Goal: Task Accomplishment & Management: Complete application form

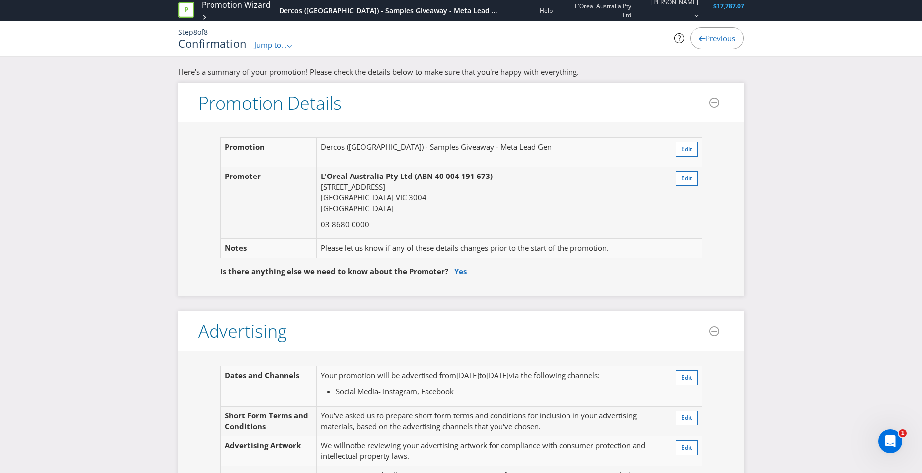
click at [611, 43] on div "Previous" at bounding box center [717, 38] width 54 height 22
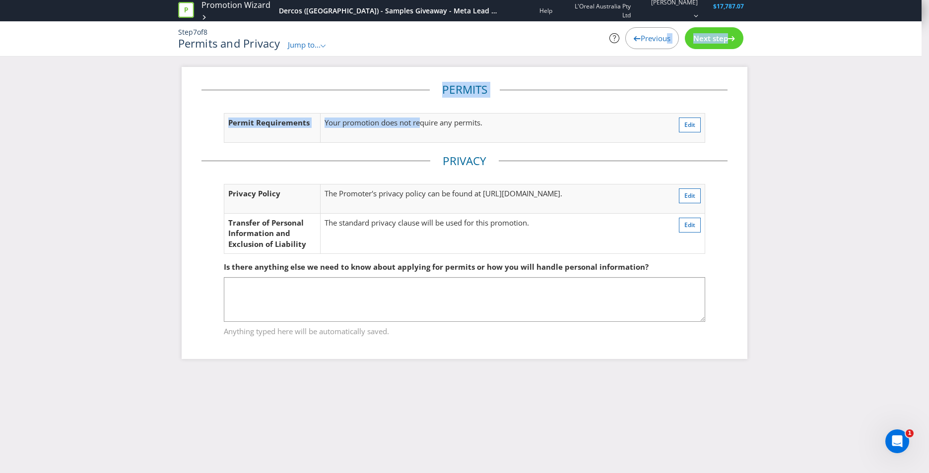
drag, startPoint x: 660, startPoint y: 43, endPoint x: 406, endPoint y: 113, distance: 262.6
click at [409, 67] on div "Promotion Wizard Dercos ([GEOGRAPHIC_DATA]) - Samples Giveaway - Meta Lead Gen …" at bounding box center [464, 33] width 929 height 67
click at [313, 57] on div "In this section, we will ask you about how you are going to handle personal inf…" at bounding box center [461, 56] width 922 height 1
click at [316, 48] on span "Jump to..." at bounding box center [304, 45] width 33 height 10
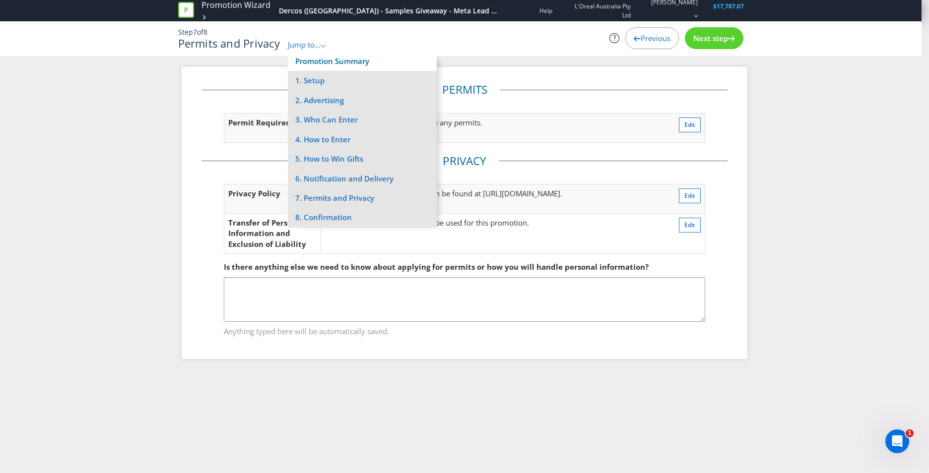
click at [319, 60] on link "Promotion Summary" at bounding box center [332, 61] width 74 height 10
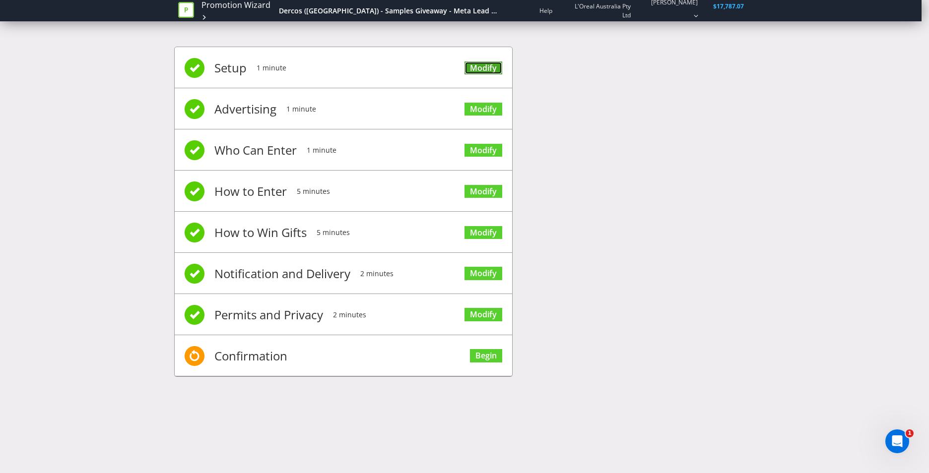
click at [484, 67] on link "Modify" at bounding box center [483, 68] width 38 height 13
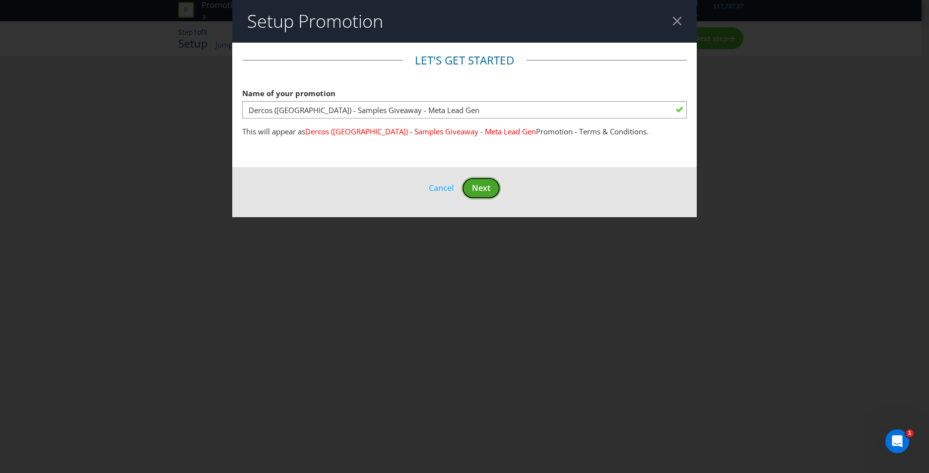
click at [482, 187] on span "Next" at bounding box center [481, 188] width 18 height 11
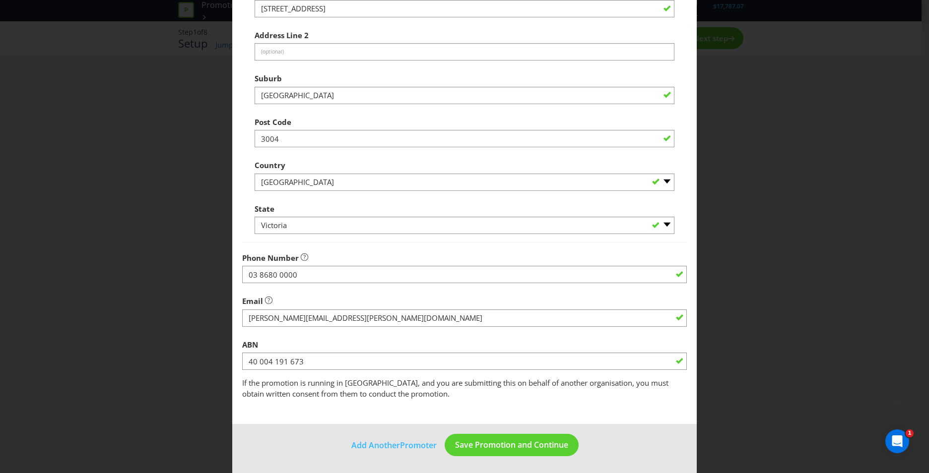
scroll to position [174, 0]
click at [501, 334] on span "Save Promotion and Continue" at bounding box center [511, 444] width 113 height 11
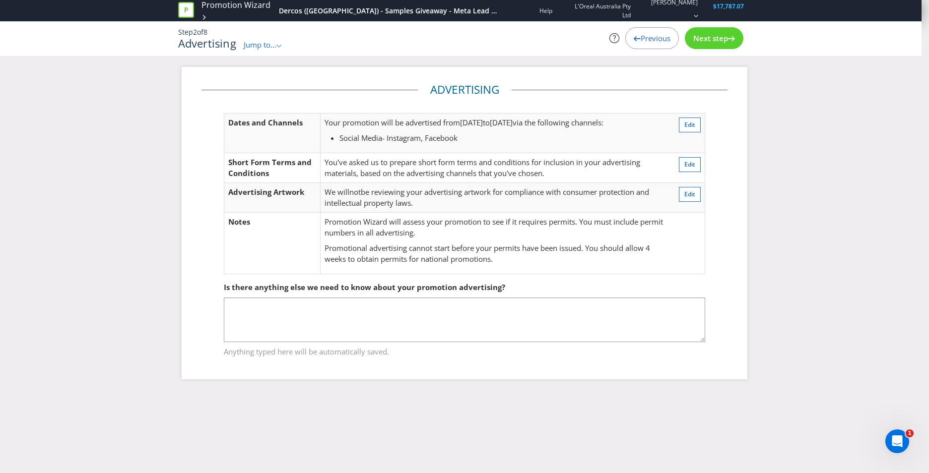
click at [268, 49] on span "Jump to..." at bounding box center [260, 45] width 33 height 10
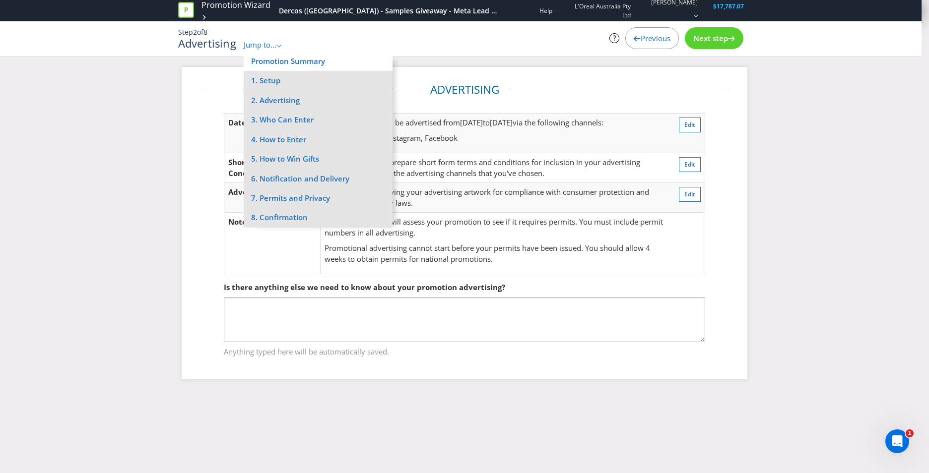
click at [284, 52] on li "Promotion Summary" at bounding box center [318, 61] width 149 height 19
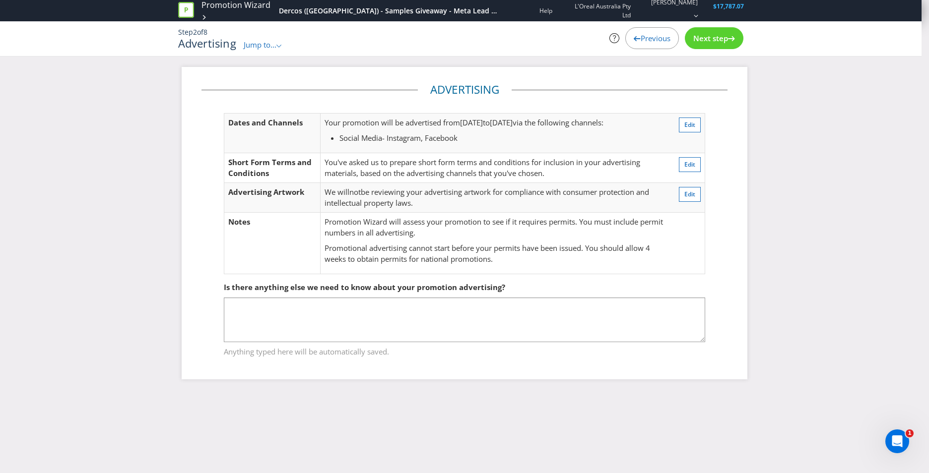
click at [281, 42] on div ".st0{fill-rule:evenodd;clip-rule:evenodd;}" at bounding box center [279, 45] width 6 height 10
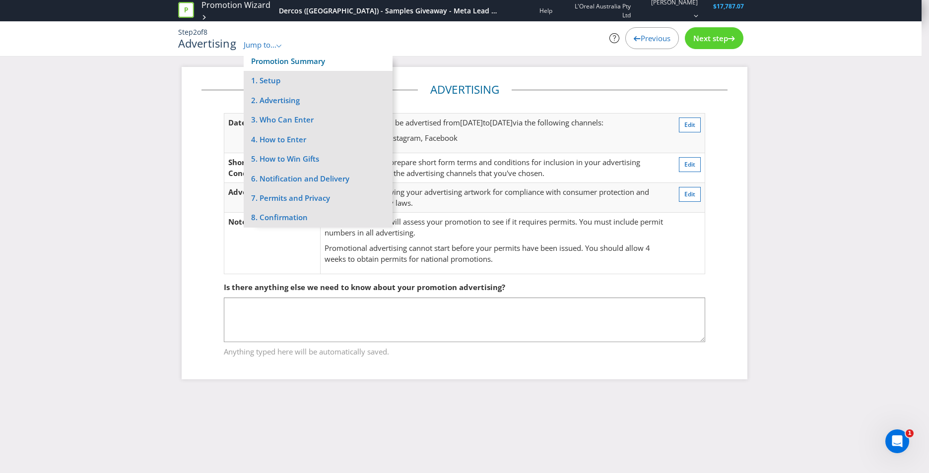
click at [282, 63] on link "Promotion Summary" at bounding box center [288, 61] width 74 height 10
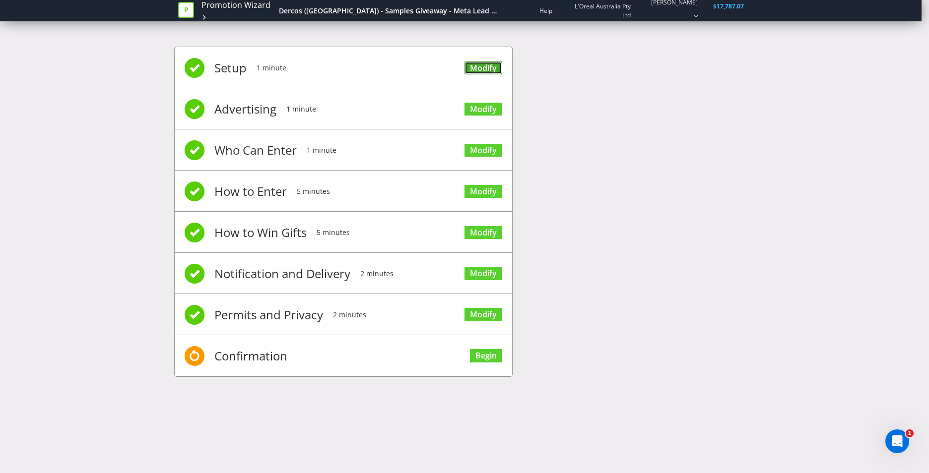
click at [495, 68] on link "Modify" at bounding box center [483, 68] width 38 height 13
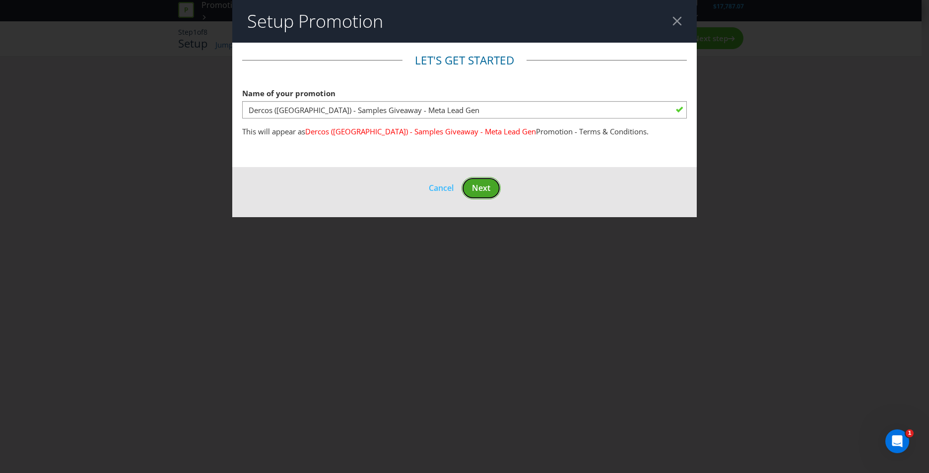
click at [481, 183] on span "Next" at bounding box center [481, 188] width 18 height 11
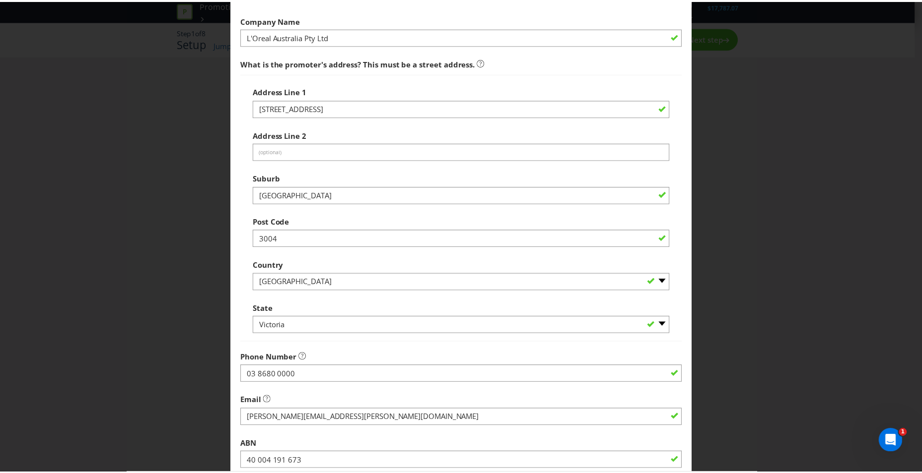
scroll to position [174, 0]
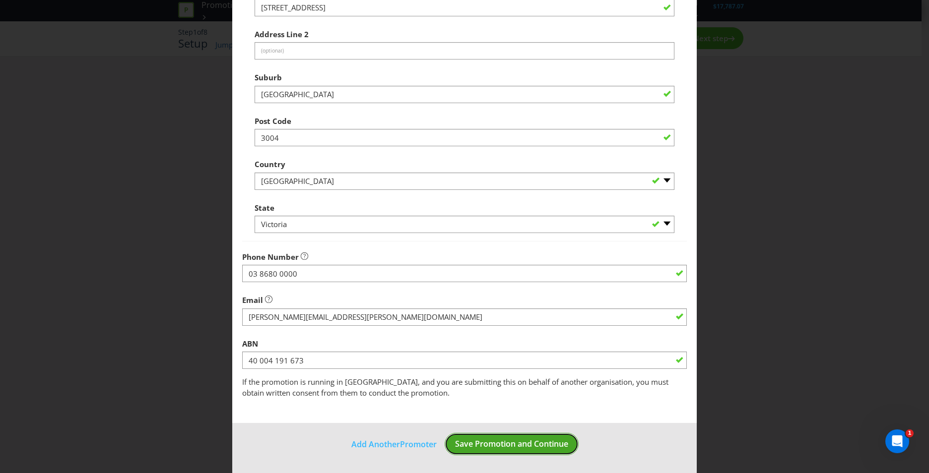
click at [483, 334] on span "Save Promotion and Continue" at bounding box center [511, 444] width 113 height 11
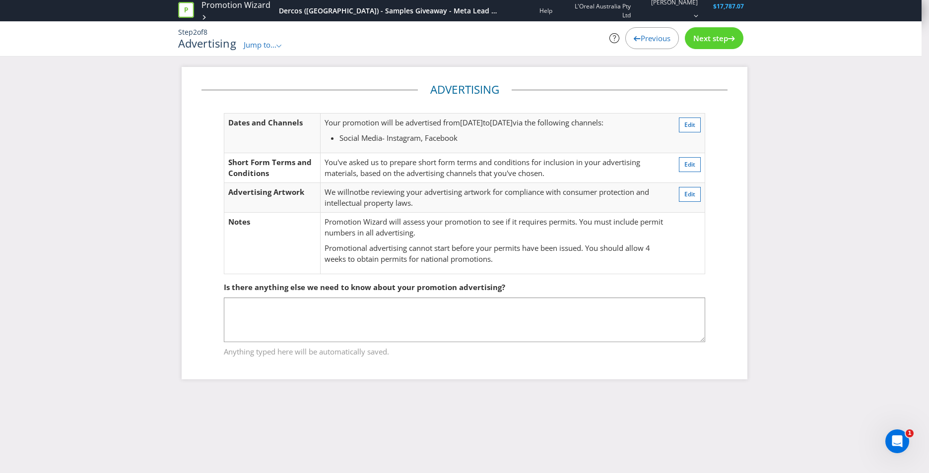
click at [611, 37] on span "Next step" at bounding box center [710, 38] width 35 height 10
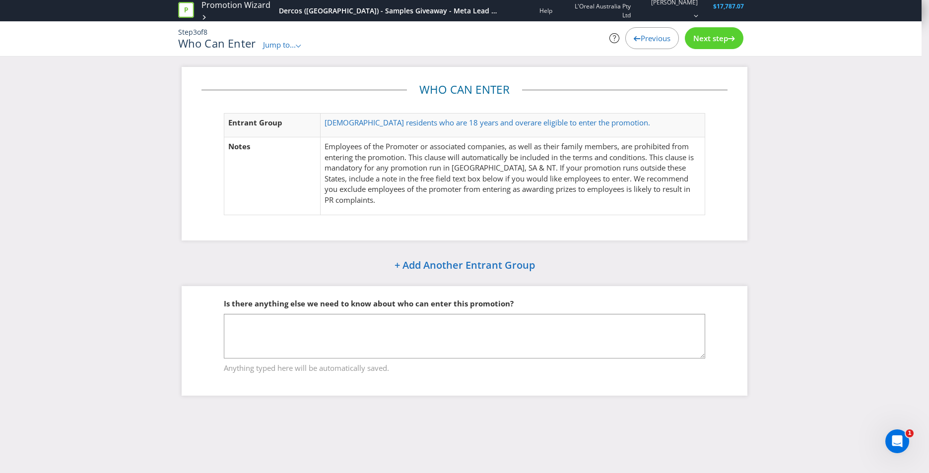
click at [611, 37] on span "Next step" at bounding box center [710, 38] width 35 height 10
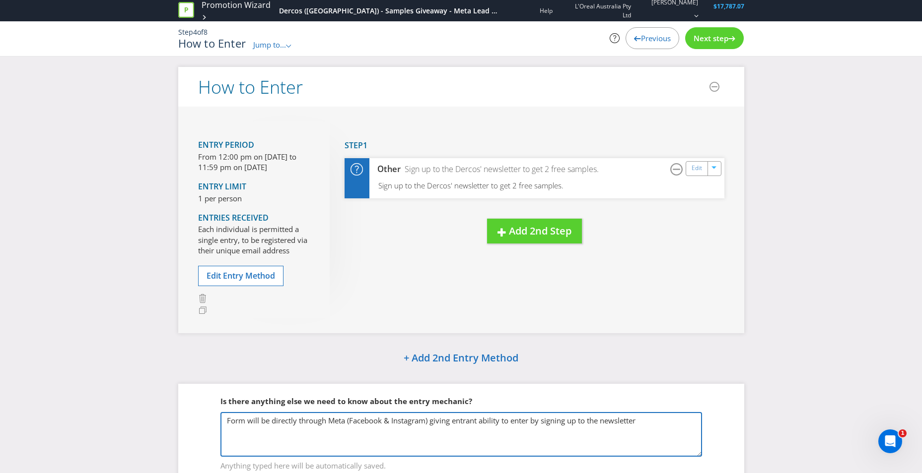
drag, startPoint x: 479, startPoint y: 420, endPoint x: 455, endPoint y: 425, distance: 24.8
click at [455, 334] on textarea "Form will be directly through Meta (Facebook & Instagram) giving entrant abilit…" at bounding box center [460, 434] width 481 height 45
drag, startPoint x: 520, startPoint y: 423, endPoint x: 566, endPoint y: 413, distance: 47.2
click at [522, 334] on textarea "Form will be directly through Meta (Facebook & Instagram) giving entrant abilit…" at bounding box center [460, 434] width 481 height 45
click at [611, 334] on textarea "Form will be directly through Meta (Facebook & Instagram) giving entrant abilit…" at bounding box center [460, 434] width 481 height 45
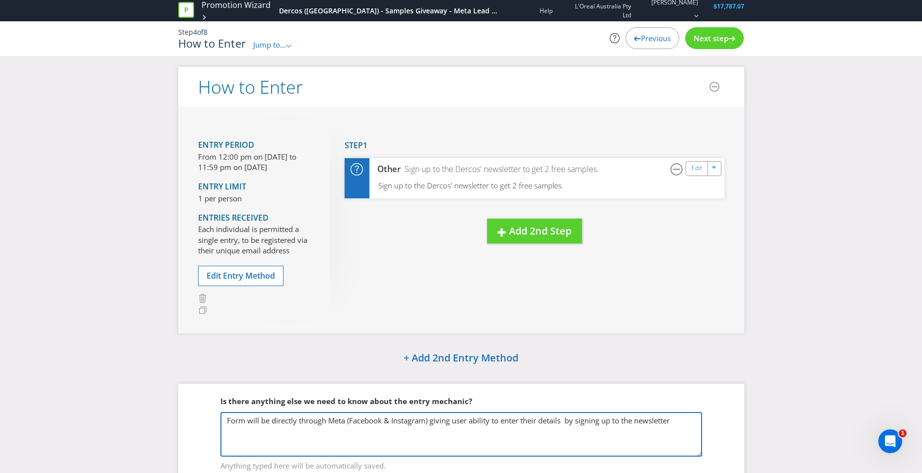
drag, startPoint x: 639, startPoint y: 425, endPoint x: 570, endPoint y: 427, distance: 69.0
click at [570, 334] on textarea "Form will be directly through Meta (Facebook & Instagram) giving entrant abilit…" at bounding box center [460, 434] width 481 height 45
drag, startPoint x: 570, startPoint y: 425, endPoint x: 635, endPoint y: 423, distance: 65.5
click at [611, 334] on textarea "Form will be directly through Meta (Facebook & Instagram) giving entrant abilit…" at bounding box center [460, 434] width 481 height 45
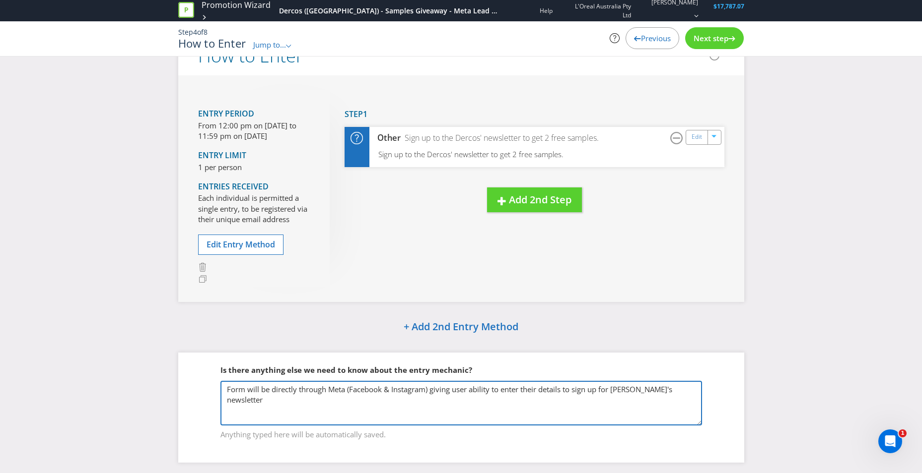
scroll to position [48, 0]
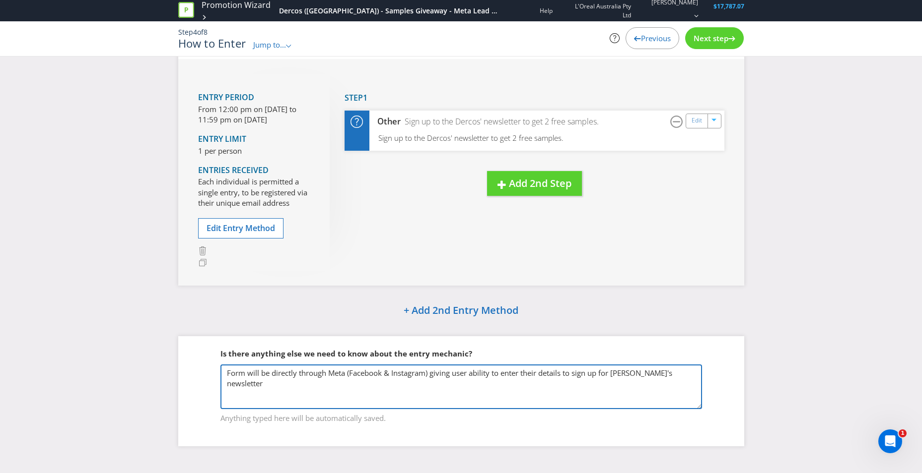
type textarea "Form will be directly through Meta (Facebook & Instagram) giving user ability t…"
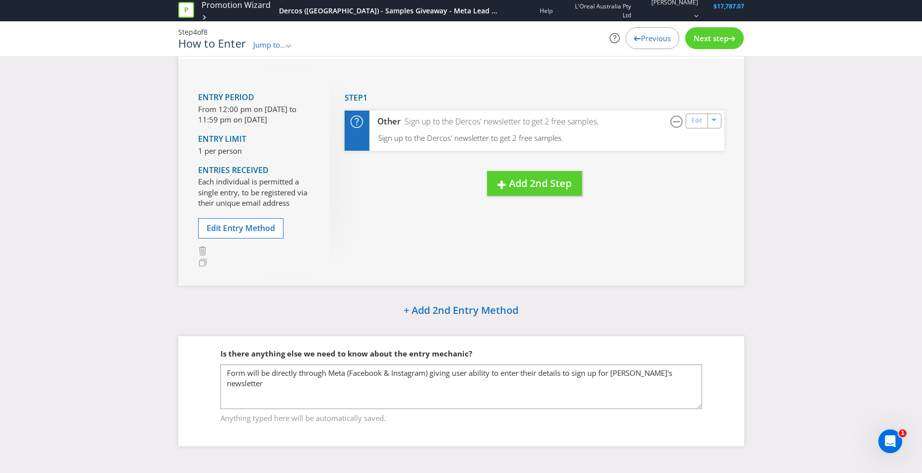
click at [611, 36] on icon at bounding box center [731, 38] width 7 height 5
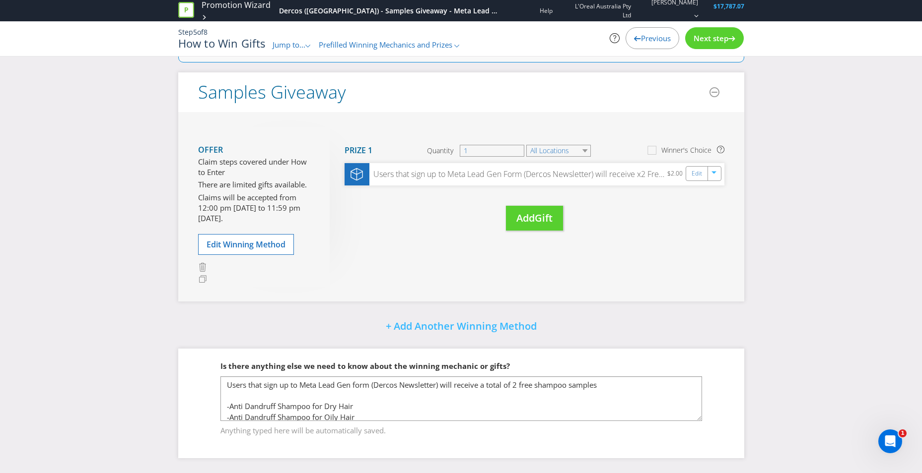
click at [611, 35] on span "Next step" at bounding box center [710, 38] width 35 height 10
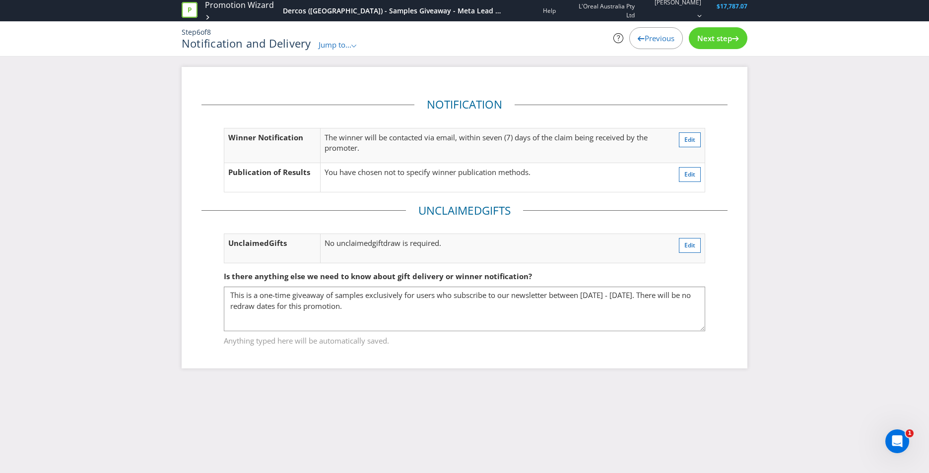
click at [611, 43] on span "Previous" at bounding box center [660, 38] width 30 height 10
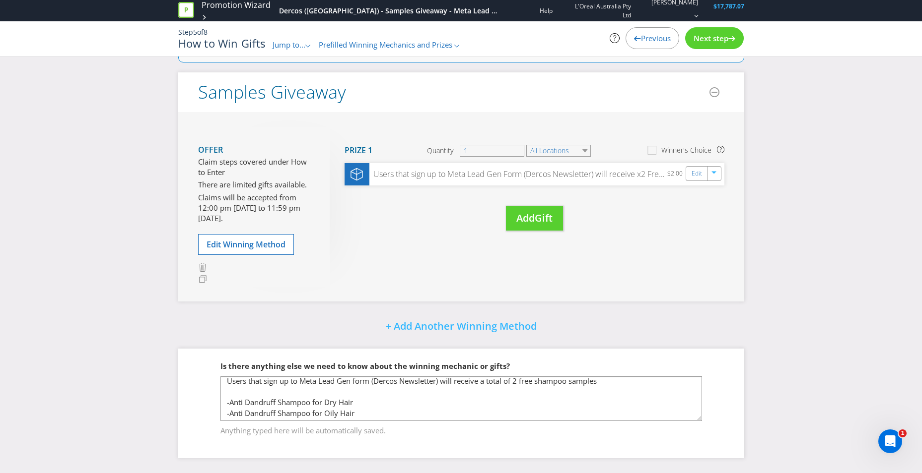
scroll to position [5, 0]
click at [611, 31] on div "Next step" at bounding box center [714, 38] width 59 height 22
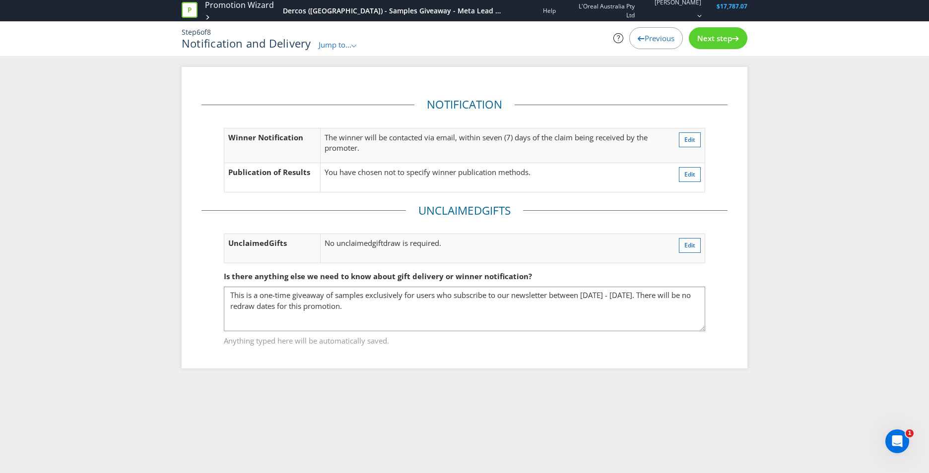
click at [611, 40] on span "Next step" at bounding box center [714, 38] width 35 height 10
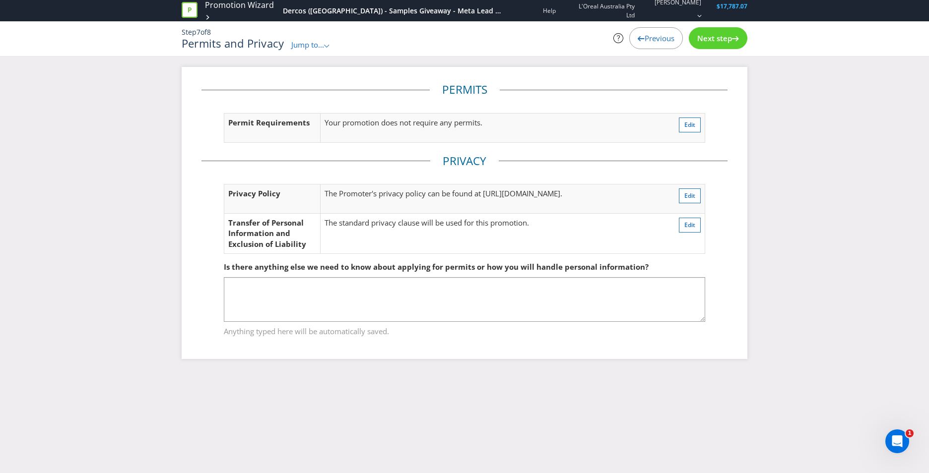
click at [611, 41] on span "Next step" at bounding box center [714, 38] width 35 height 10
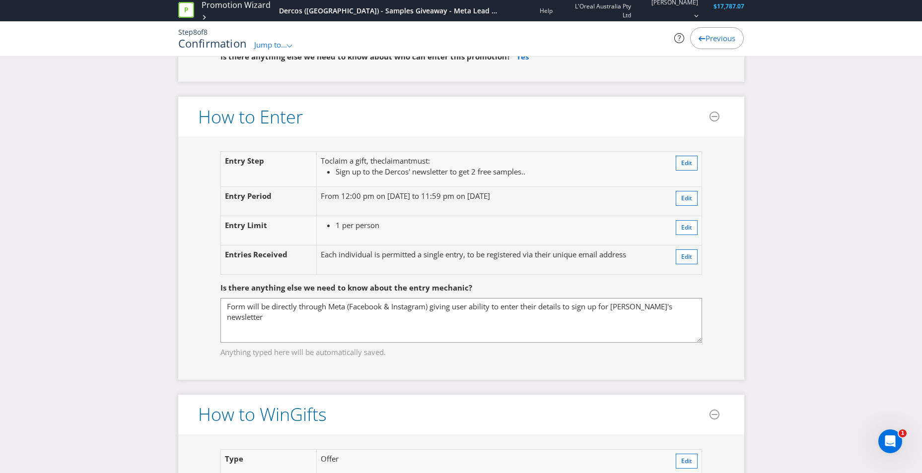
scroll to position [695, 0]
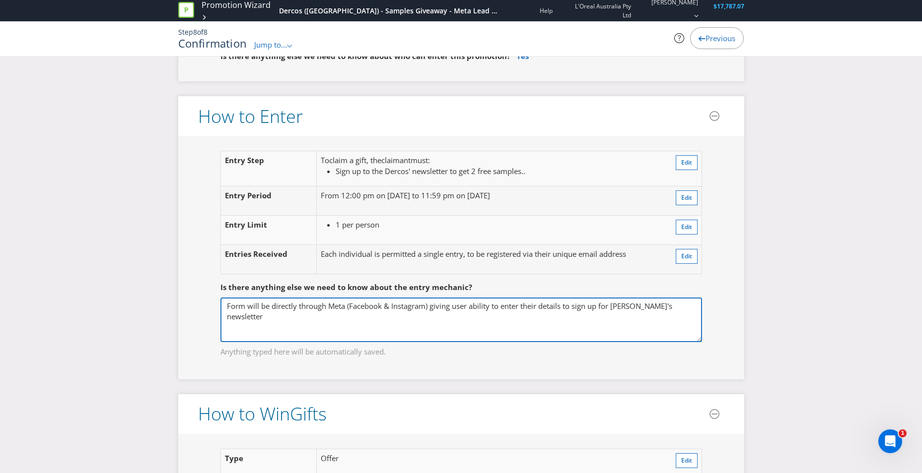
click at [287, 312] on textarea "Form will be directly through Meta (Facebook & Instagram) giving user ability t…" at bounding box center [460, 320] width 481 height 45
click at [611, 306] on textarea "Form will be directly through Meta (Facebook & Instagram) giving user ability t…" at bounding box center [460, 320] width 481 height 45
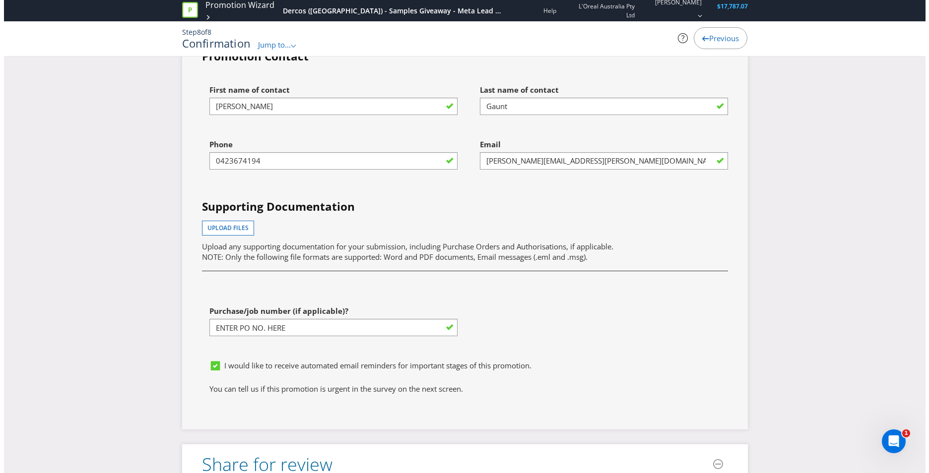
scroll to position [2860, 0]
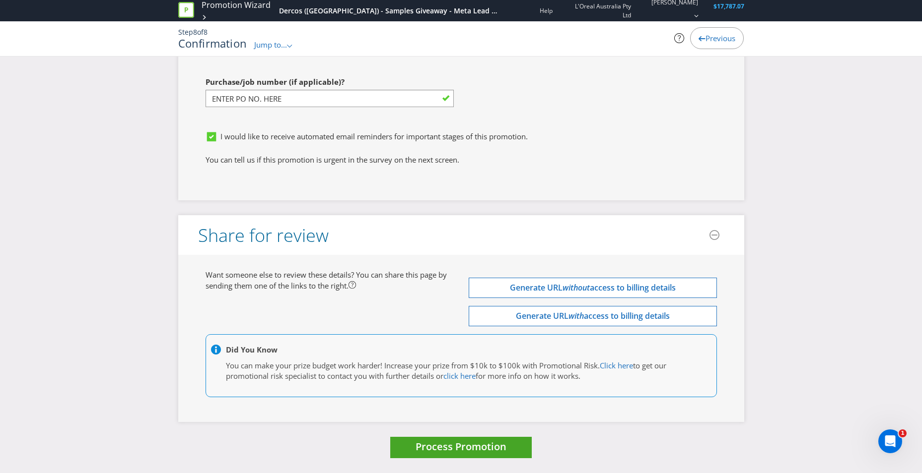
type textarea "Form will be directly through Meta (Facebook & Instagram) giving user ability t…"
click at [477, 334] on span "Process Promotion" at bounding box center [460, 446] width 91 height 13
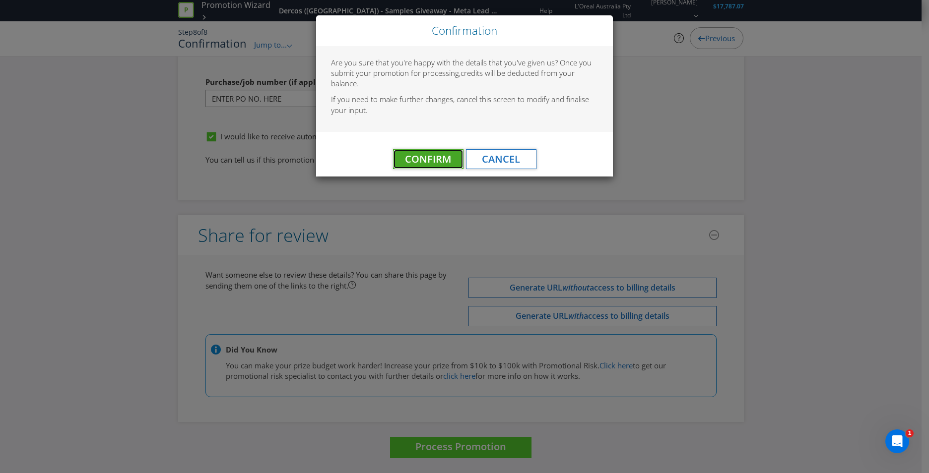
click at [439, 159] on span "Confirm" at bounding box center [428, 158] width 46 height 13
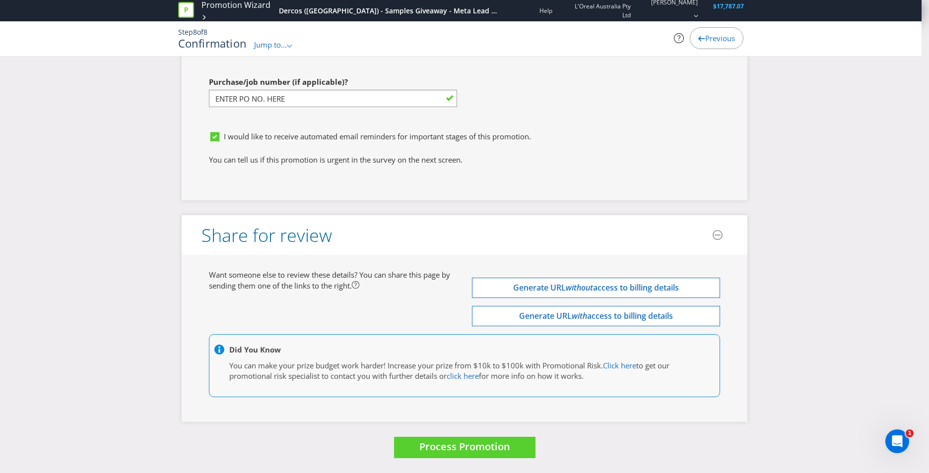
scroll to position [0, 0]
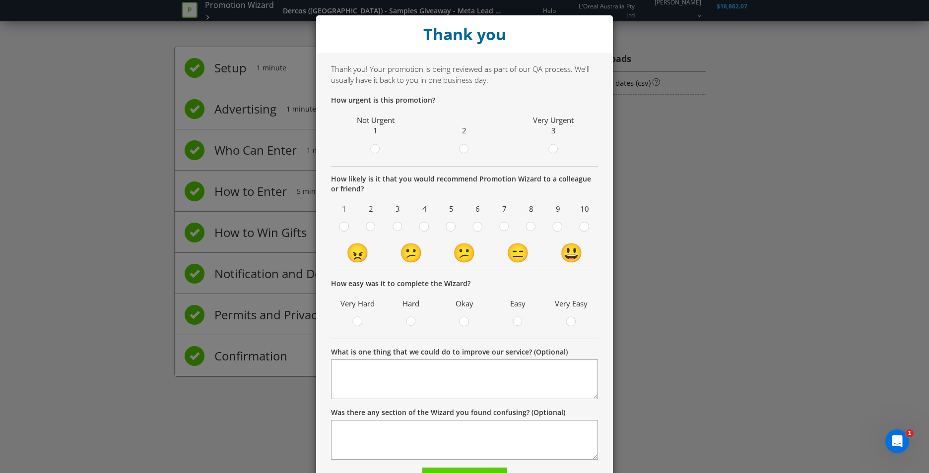
click at [558, 151] on span at bounding box center [559, 150] width 2 height 9
click at [0, 0] on input "radio" at bounding box center [0, 0] width 0 height 0
click at [584, 227] on circle at bounding box center [584, 226] width 9 height 9
click at [0, 0] on input "radio" at bounding box center [0, 0] width 0 height 0
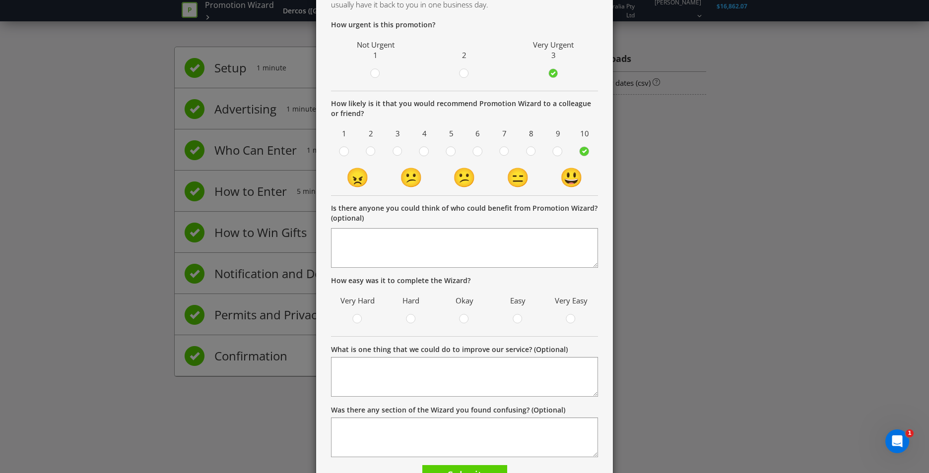
scroll to position [99, 0]
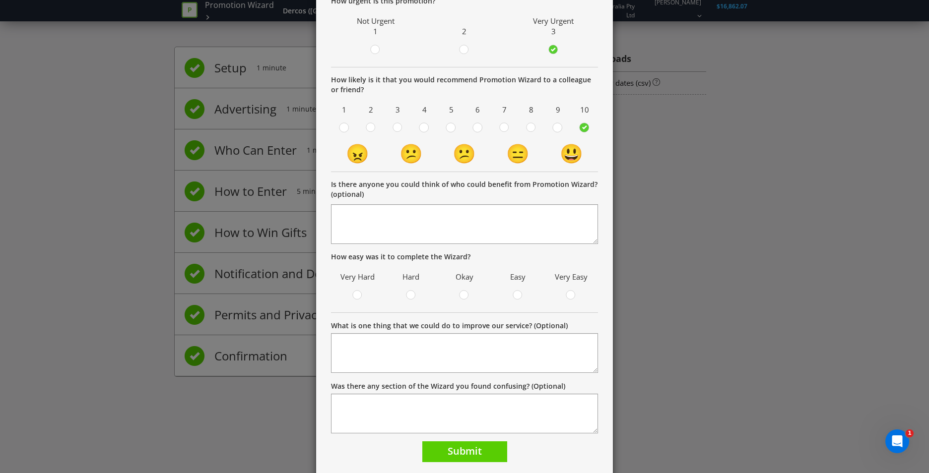
click at [578, 296] on span at bounding box center [579, 296] width 2 height 9
click at [0, 0] on input "radio" at bounding box center [0, 0] width 0 height 0
click at [458, 334] on button "Submit" at bounding box center [464, 452] width 85 height 21
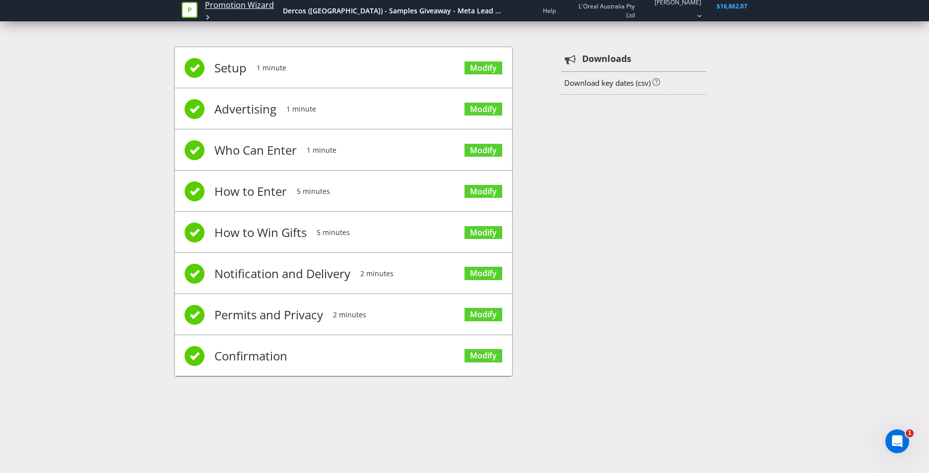
click at [211, 8] on link "Promotion Wizard" at bounding box center [239, 5] width 69 height 11
